Goal: Information Seeking & Learning: Understand process/instructions

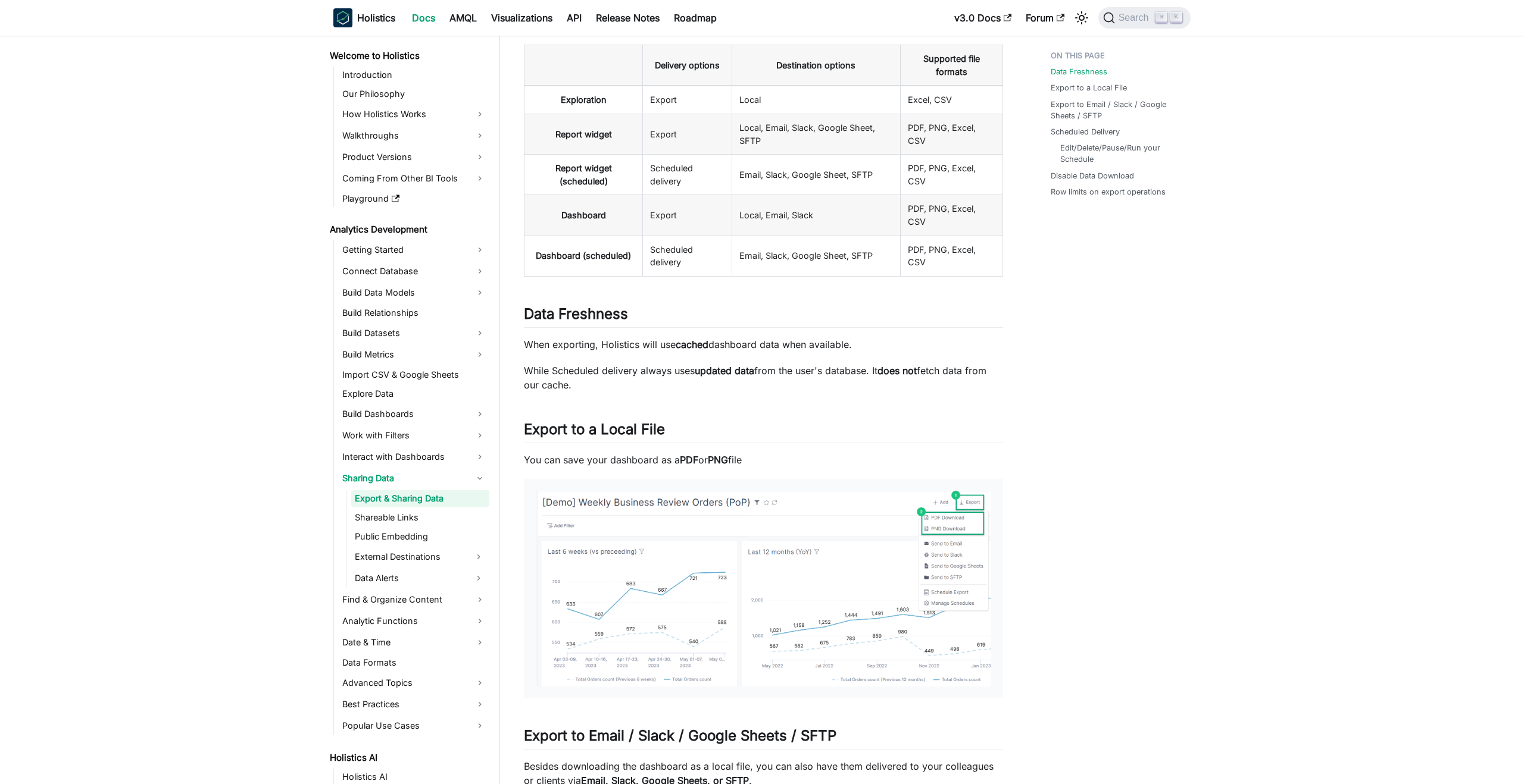
scroll to position [184, 0]
click at [1114, 176] on link "Disable Data Download" at bounding box center [1094, 175] width 83 height 11
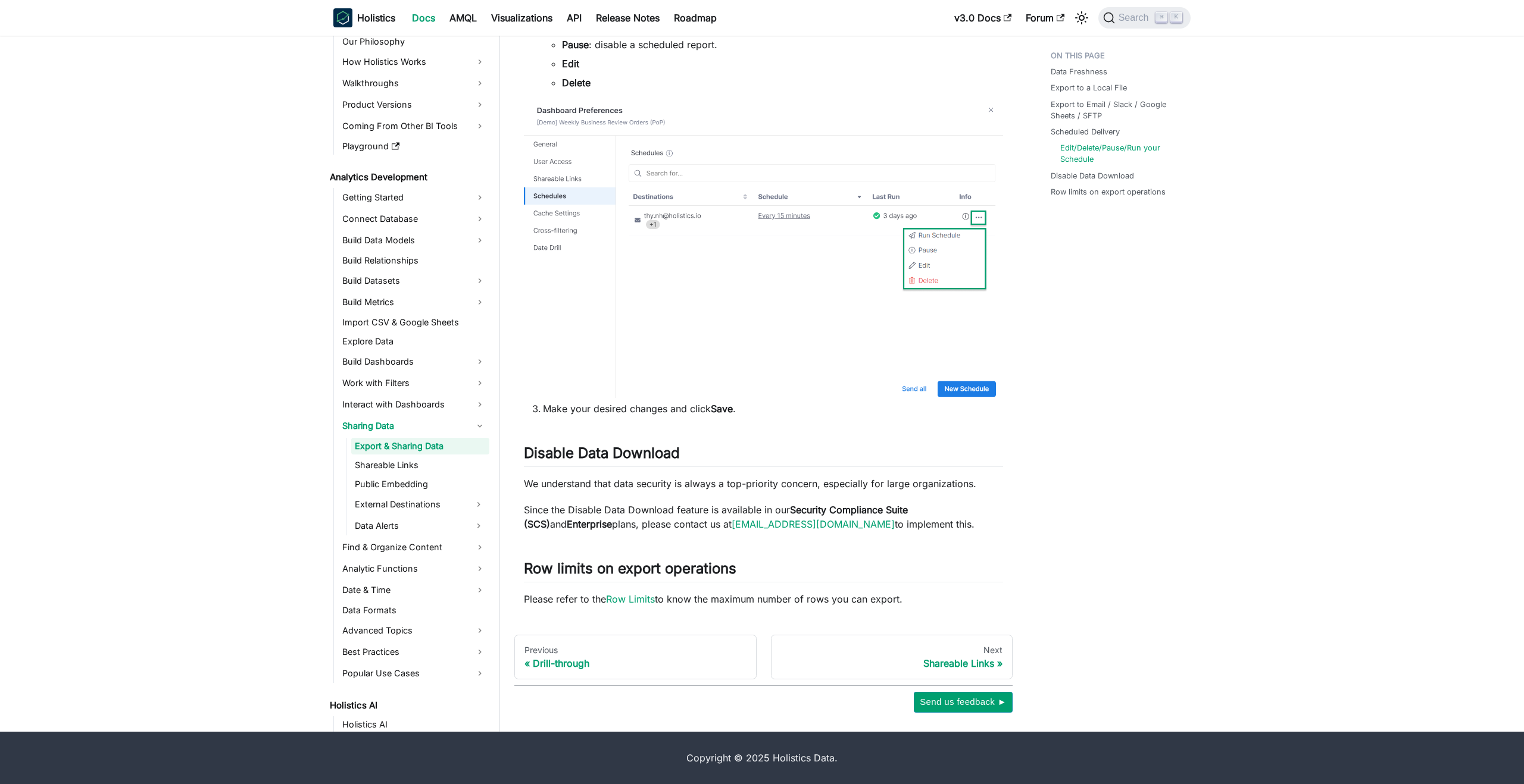
scroll to position [184, 0]
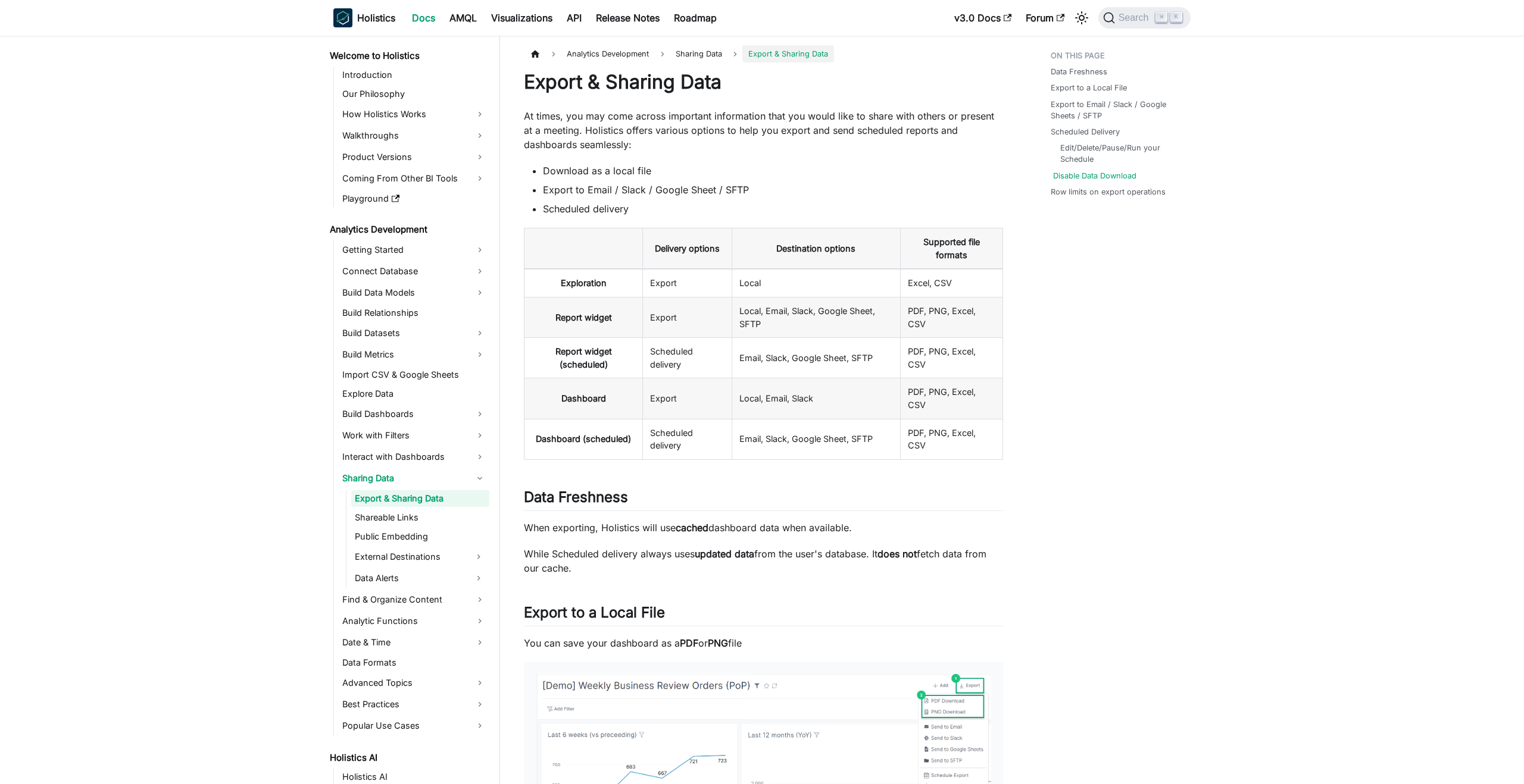
click at [1087, 176] on link "Disable Data Download" at bounding box center [1094, 175] width 83 height 11
